Goal: Task Accomplishment & Management: Manage account settings

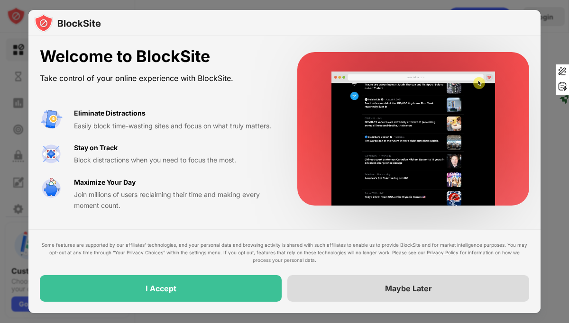
click at [357, 289] on div "Maybe Later" at bounding box center [408, 288] width 242 height 27
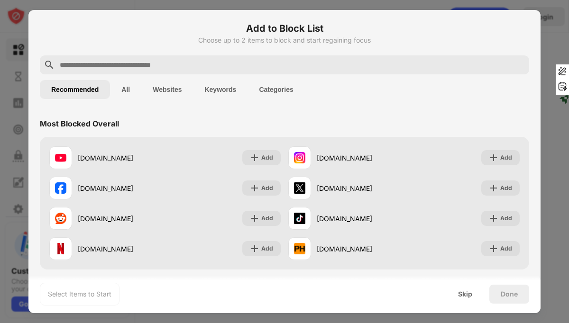
click at [123, 90] on button "All" at bounding box center [125, 89] width 31 height 19
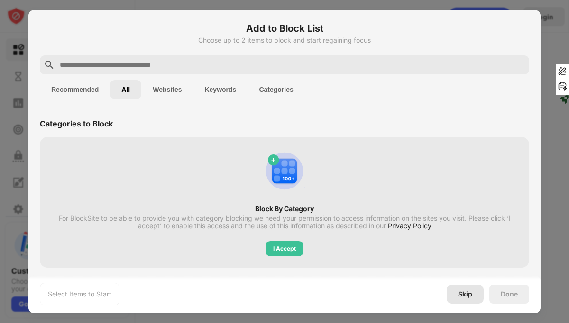
click at [452, 296] on div "Skip" at bounding box center [464, 294] width 37 height 19
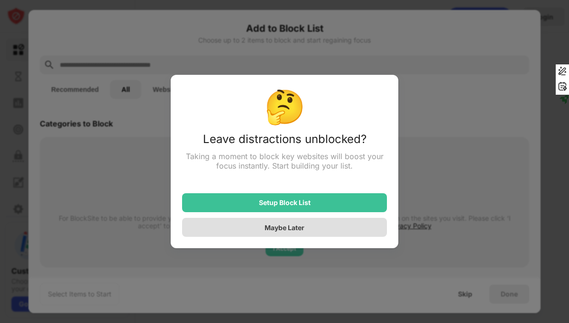
click at [228, 230] on div "Maybe Later" at bounding box center [284, 227] width 205 height 19
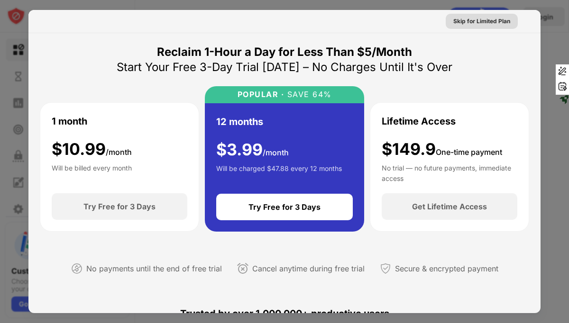
click at [468, 25] on div "Skip for Limited Plan" at bounding box center [481, 21] width 57 height 9
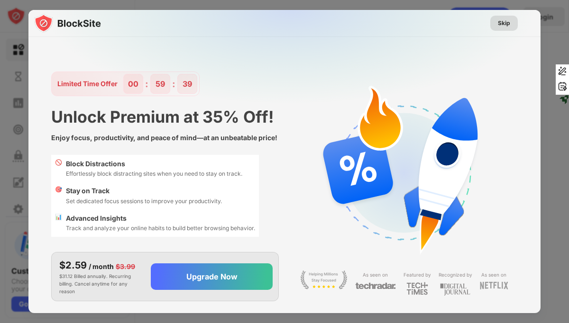
click at [498, 24] on div "Skip" at bounding box center [504, 22] width 12 height 9
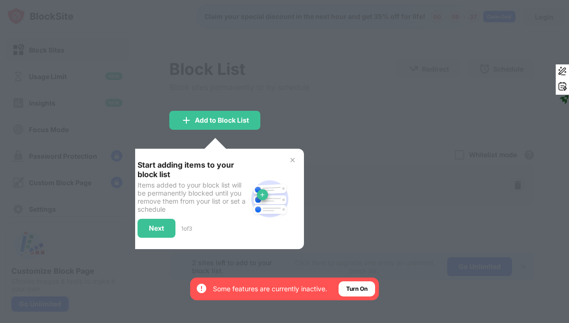
click at [297, 156] on div "Start adding items to your block list Items added to your block list will be pe…" at bounding box center [215, 199] width 178 height 100
click at [291, 160] on img at bounding box center [293, 160] width 8 height 8
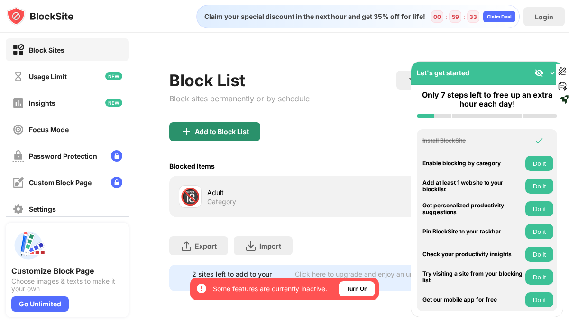
click at [224, 133] on div "Add to Block List" at bounding box center [222, 132] width 54 height 8
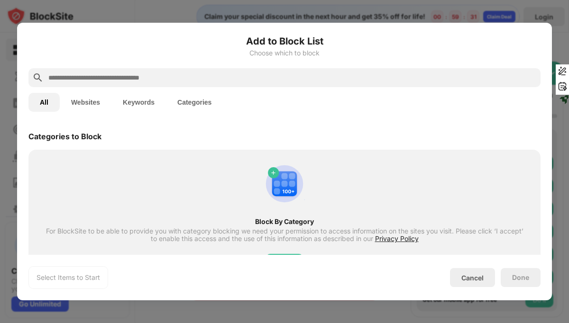
click at [88, 101] on button "Websites" at bounding box center [86, 102] width 52 height 19
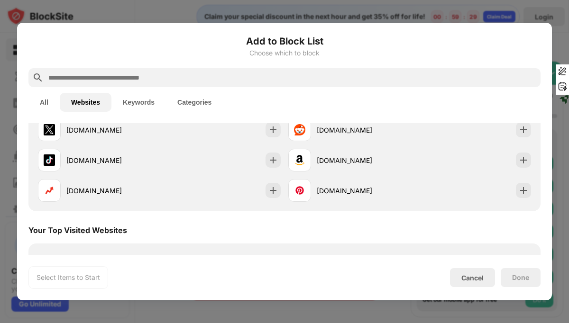
scroll to position [102, 0]
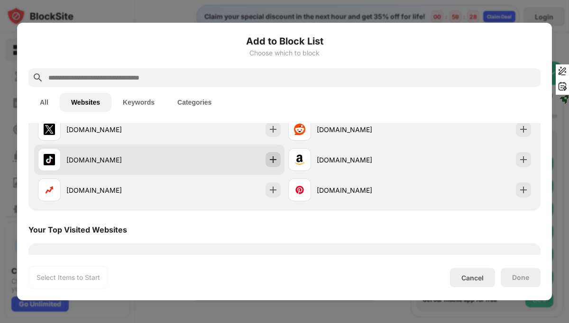
click at [271, 164] on div at bounding box center [272, 159] width 15 height 15
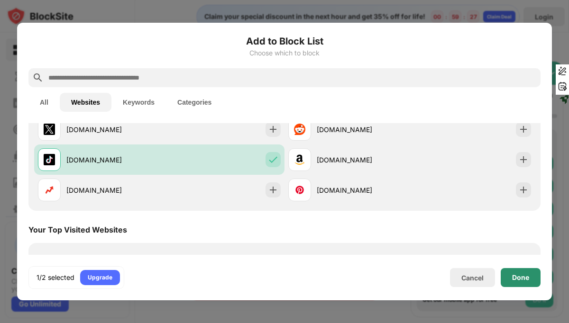
click at [517, 272] on div "Done" at bounding box center [520, 277] width 40 height 19
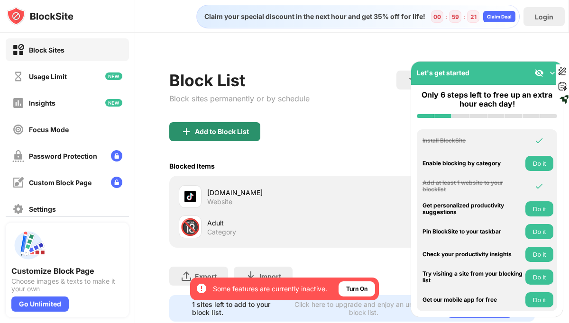
click at [236, 124] on div "Add to Block List" at bounding box center [214, 131] width 91 height 19
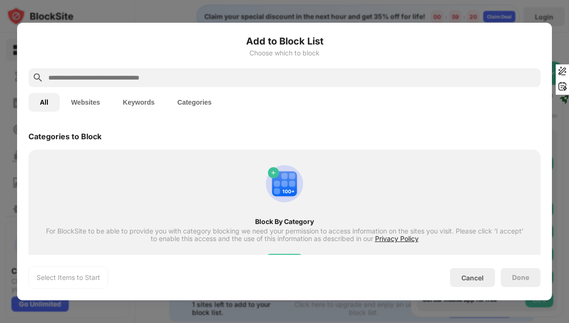
click at [160, 69] on div at bounding box center [284, 77] width 512 height 19
click at [85, 101] on button "Websites" at bounding box center [86, 102] width 52 height 19
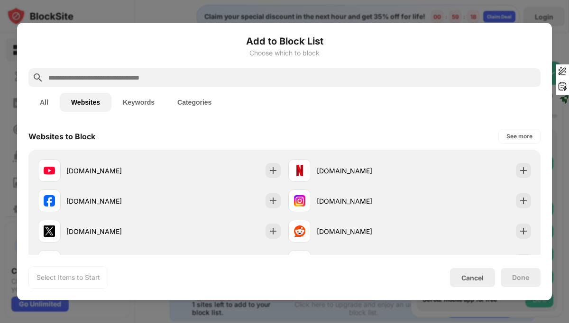
click at [118, 81] on input "text" at bounding box center [291, 77] width 489 height 11
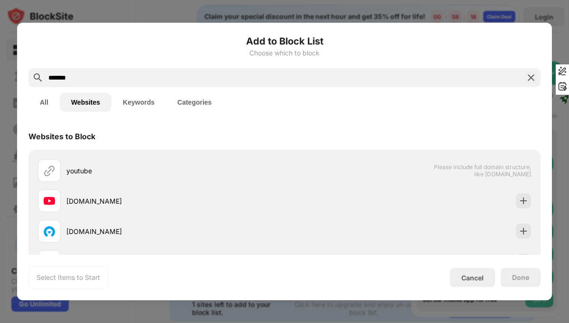
click at [98, 81] on input "*******" at bounding box center [284, 77] width 474 height 11
paste input "**********"
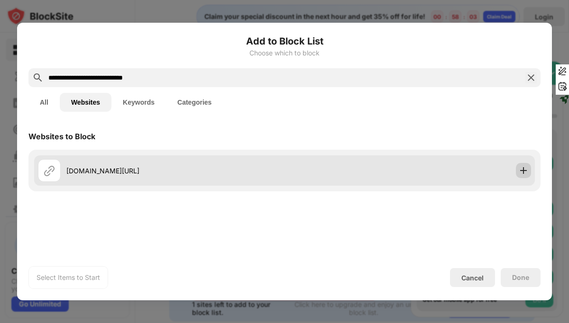
type input "**********"
click at [524, 167] on img at bounding box center [522, 170] width 9 height 9
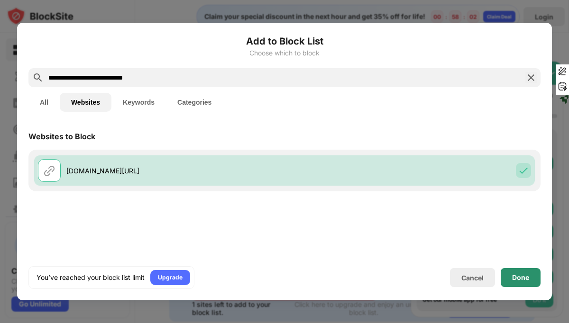
click at [523, 278] on div "Done" at bounding box center [520, 278] width 17 height 8
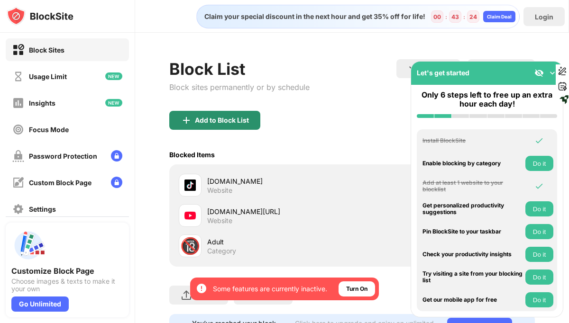
click at [207, 126] on div "Add to Block List" at bounding box center [214, 120] width 91 height 19
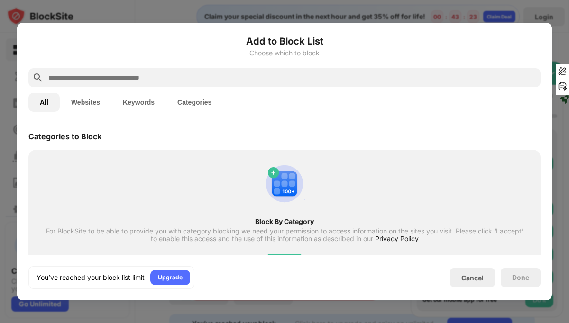
click at [97, 107] on button "Websites" at bounding box center [86, 102] width 52 height 19
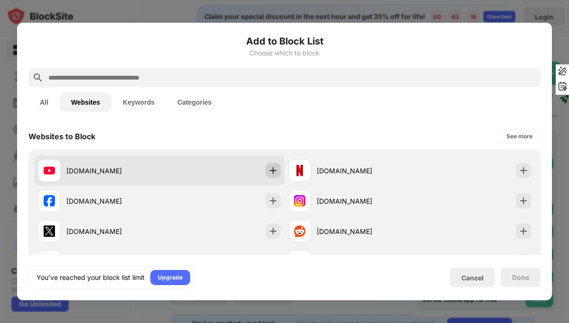
click at [274, 169] on img at bounding box center [272, 170] width 9 height 9
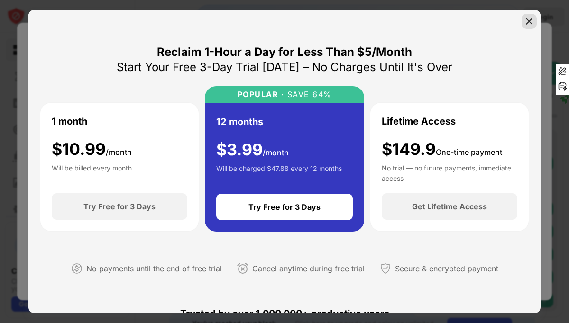
click at [528, 18] on img at bounding box center [528, 21] width 9 height 9
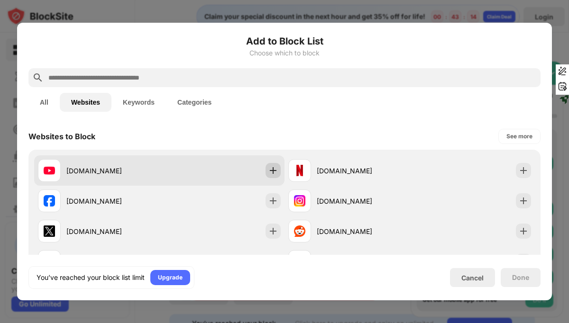
click at [269, 173] on img at bounding box center [272, 170] width 9 height 9
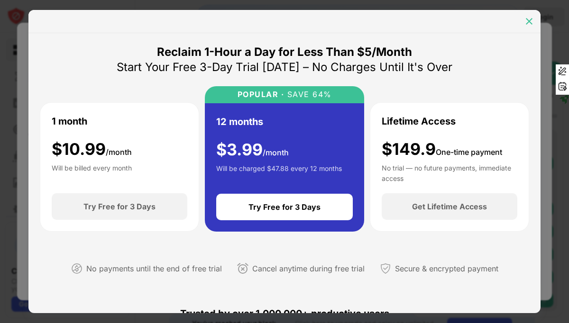
click at [526, 23] on img at bounding box center [528, 21] width 9 height 9
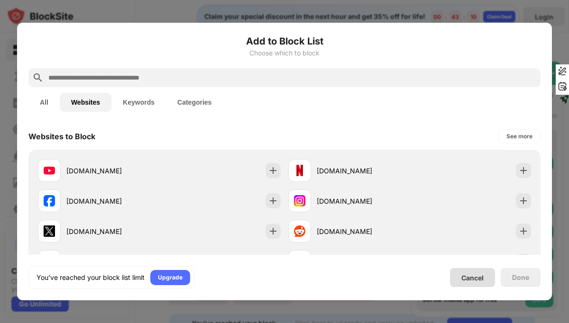
click at [453, 279] on div "Cancel" at bounding box center [472, 277] width 45 height 19
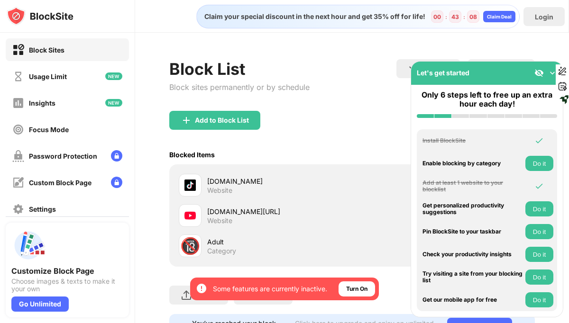
scroll to position [44, 0]
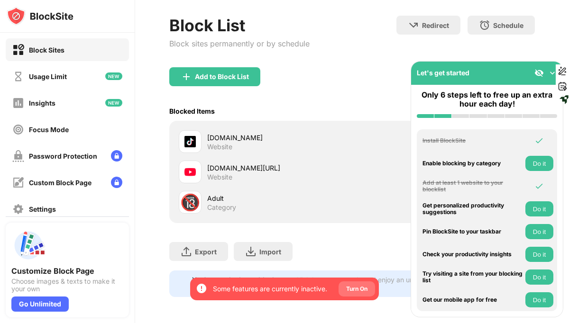
click at [349, 291] on div "Turn On" at bounding box center [356, 288] width 21 height 9
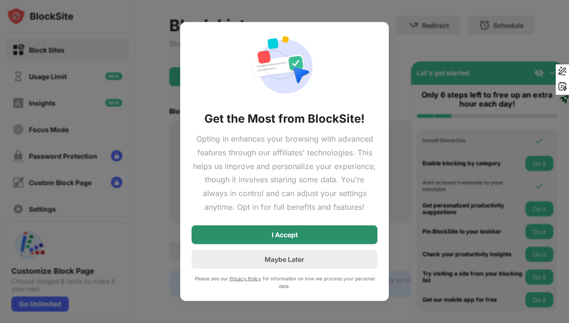
click at [340, 241] on div "I Accept" at bounding box center [284, 234] width 186 height 19
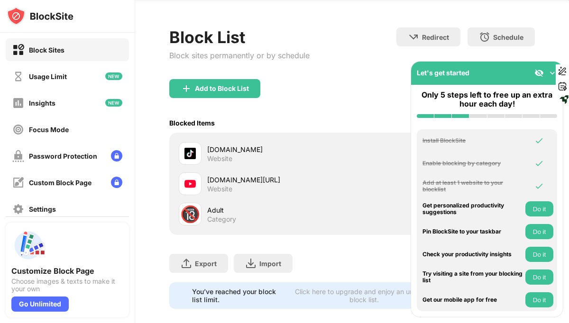
scroll to position [32, 0]
click at [539, 74] on img at bounding box center [538, 72] width 9 height 9
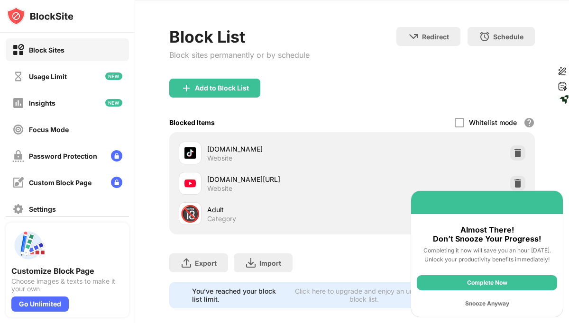
click at [479, 303] on div "Snooze Anyway" at bounding box center [486, 303] width 140 height 15
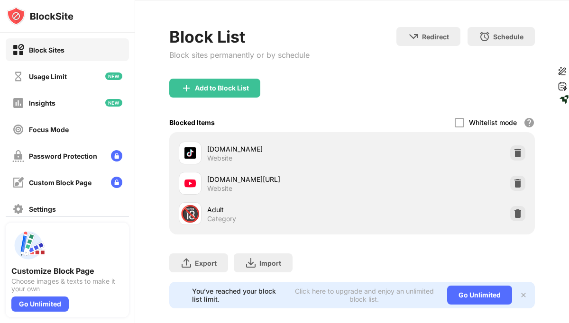
click at [216, 209] on div "Adult" at bounding box center [279, 210] width 145 height 10
click at [231, 92] on div "Add to Block List" at bounding box center [214, 88] width 91 height 19
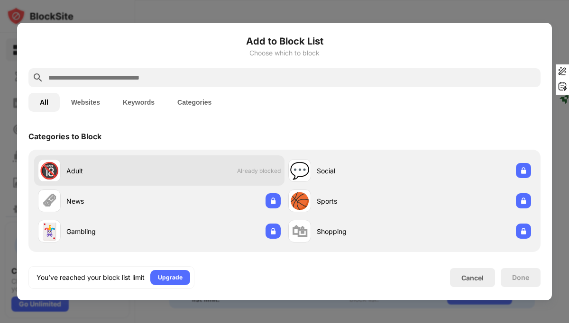
click at [234, 170] on div "🔞 Adult Already blocked" at bounding box center [159, 170] width 250 height 30
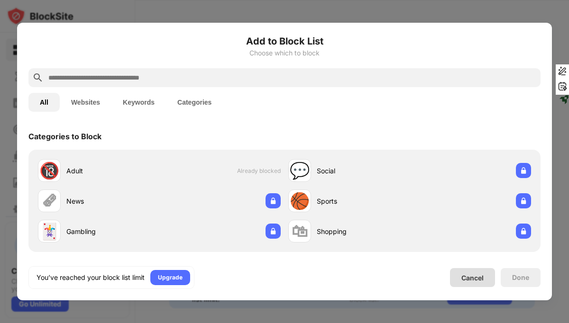
click at [481, 284] on div "Cancel" at bounding box center [472, 277] width 45 height 19
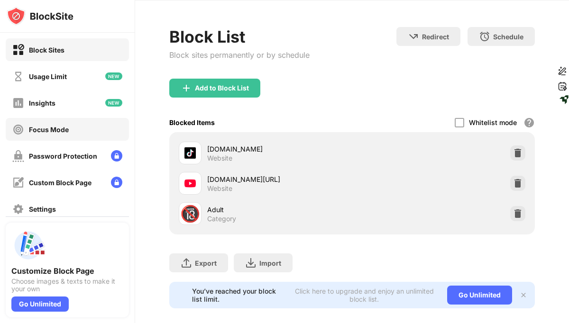
click at [72, 127] on div "Focus Mode" at bounding box center [67, 129] width 123 height 23
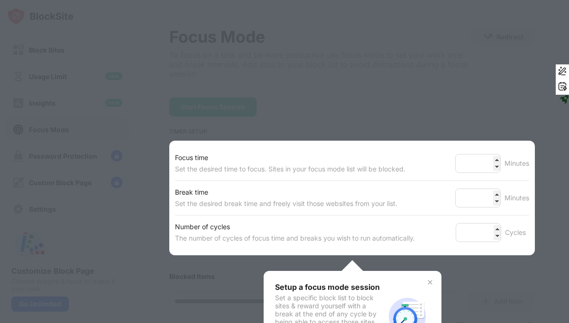
click at [326, 63] on div at bounding box center [284, 161] width 569 height 323
click at [227, 270] on div at bounding box center [284, 161] width 569 height 323
click at [427, 280] on img at bounding box center [430, 283] width 8 height 8
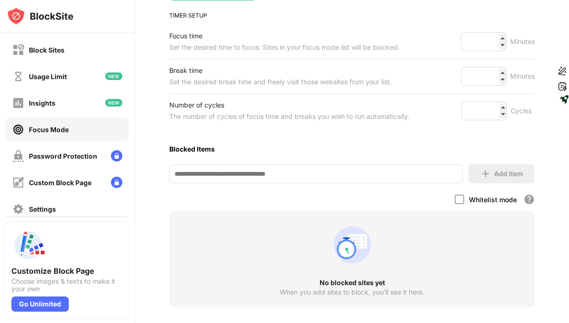
scroll to position [206, 0]
